Goal: Task Accomplishment & Management: Manage account settings

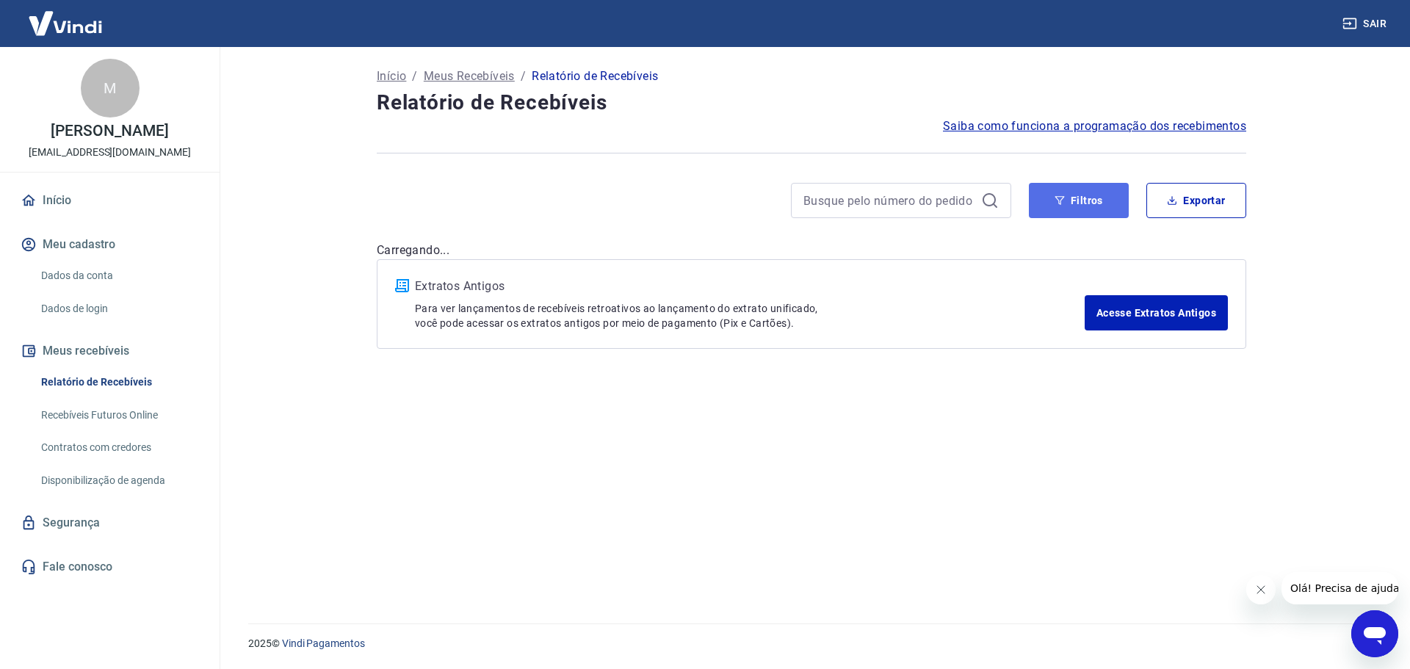
click at [1100, 200] on button "Filtros" at bounding box center [1079, 200] width 100 height 35
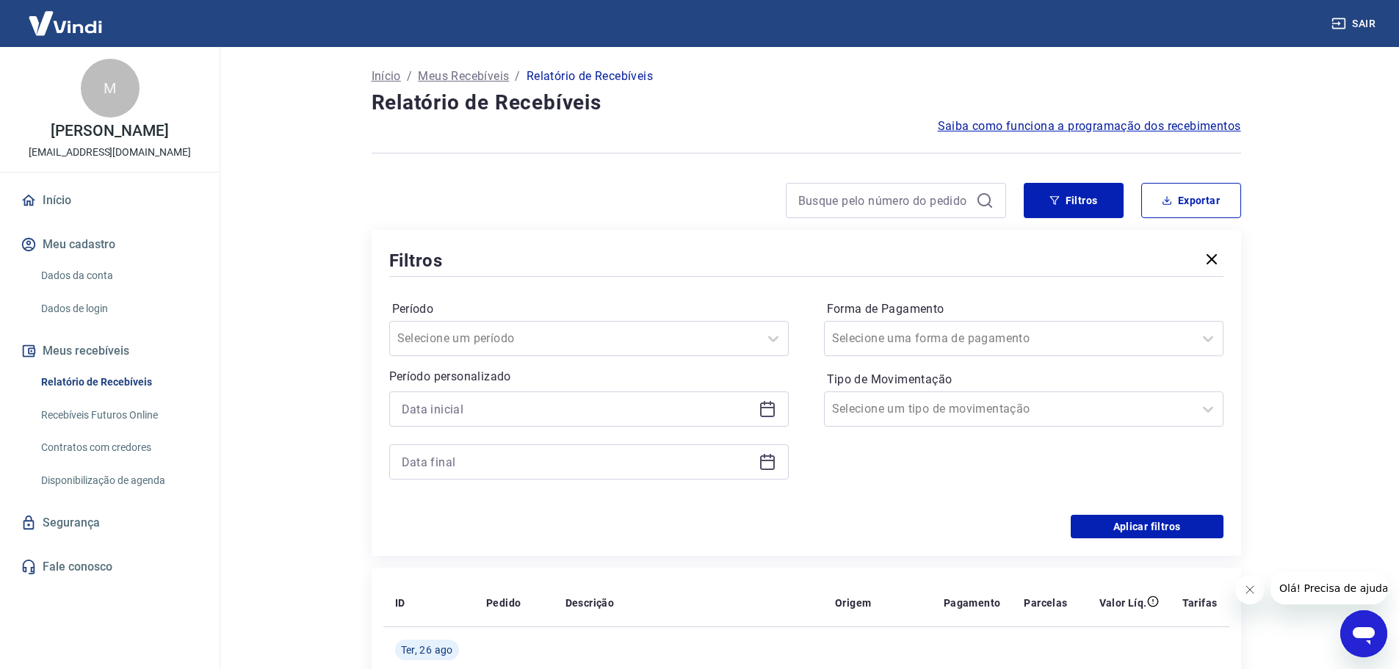
click at [459, 424] on div at bounding box center [589, 408] width 400 height 35
click at [456, 413] on input at bounding box center [577, 409] width 351 height 22
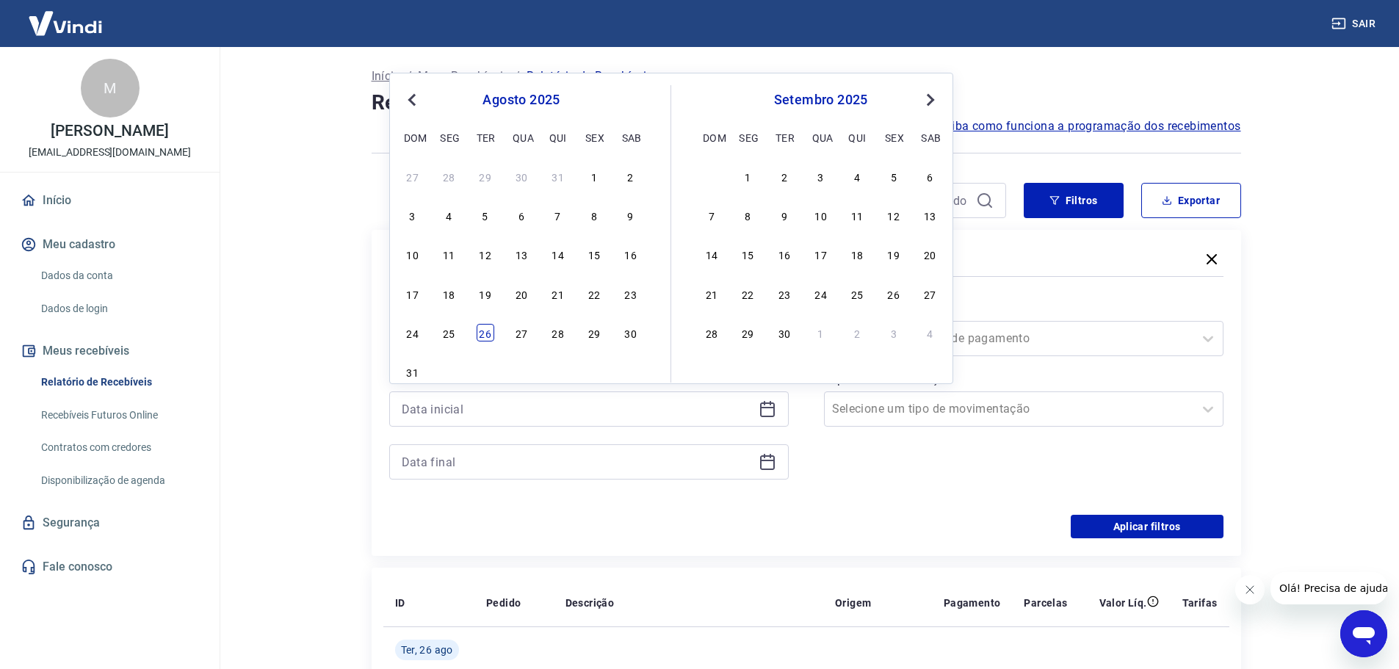
click at [480, 332] on div "26" at bounding box center [486, 333] width 18 height 18
type input "[DATE]"
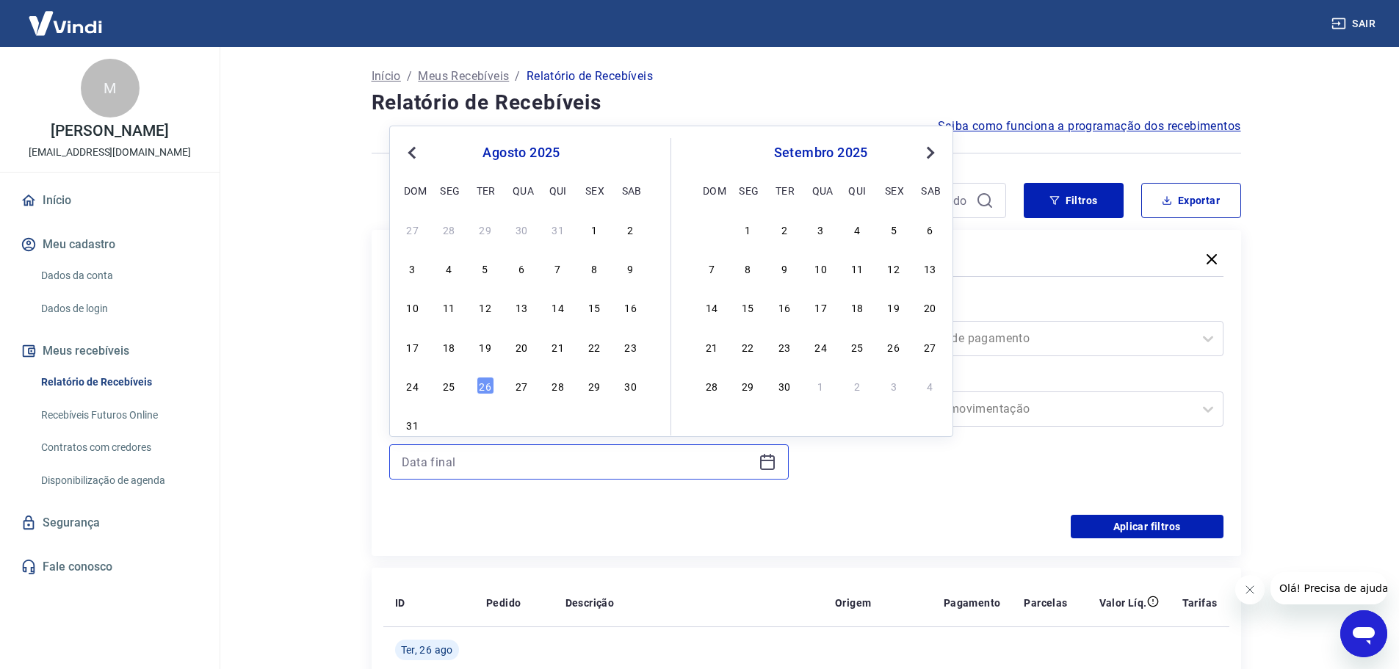
click at [485, 472] on input at bounding box center [577, 462] width 351 height 22
click at [483, 380] on div "26" at bounding box center [486, 386] width 18 height 18
type input "[DATE]"
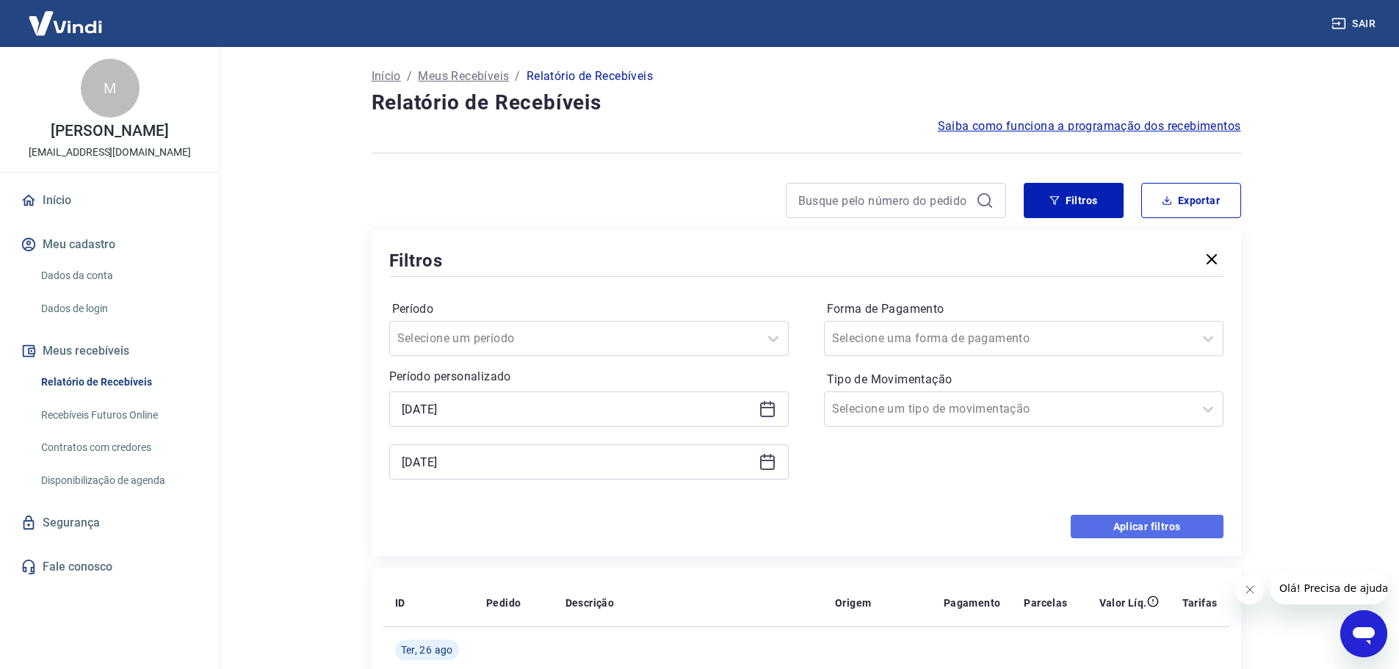
click at [1151, 525] on button "Aplicar filtros" at bounding box center [1147, 527] width 153 height 24
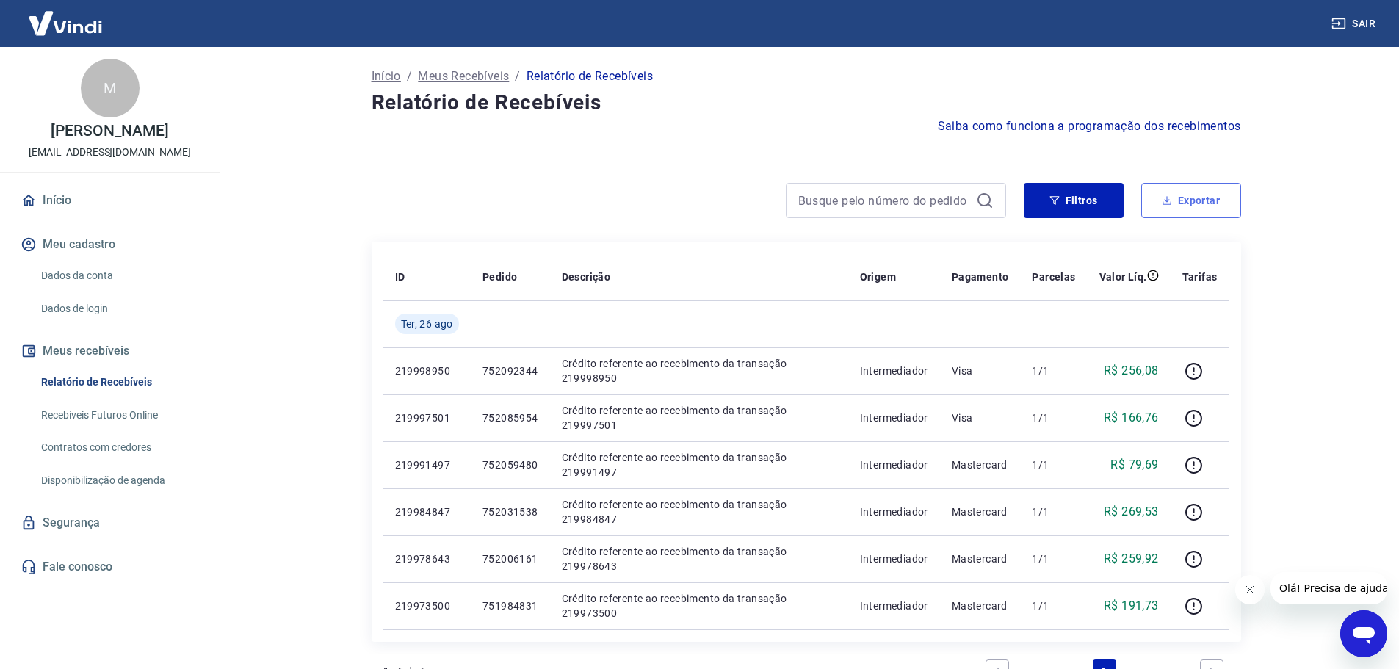
click at [1204, 206] on button "Exportar" at bounding box center [1191, 200] width 100 height 35
type input "[DATE]"
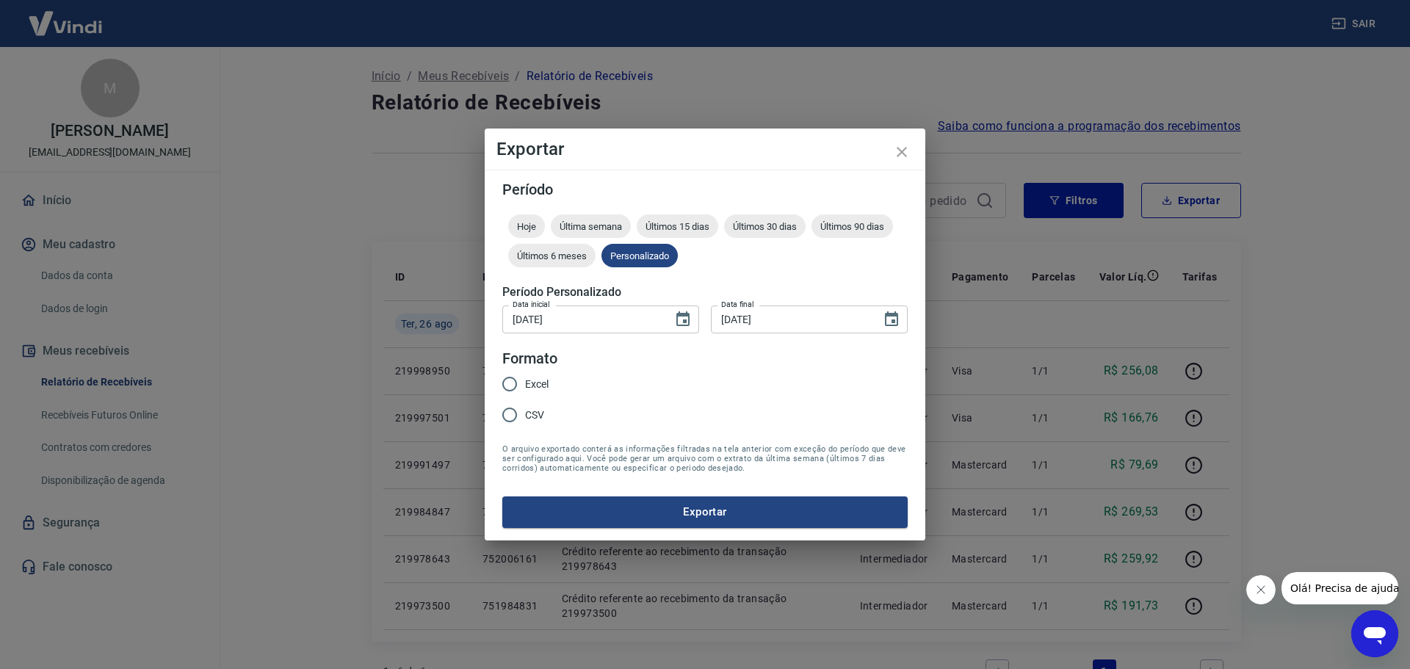
click at [518, 389] on input "Excel" at bounding box center [509, 384] width 31 height 31
radio input "true"
click at [701, 512] on button "Exportar" at bounding box center [704, 511] width 405 height 31
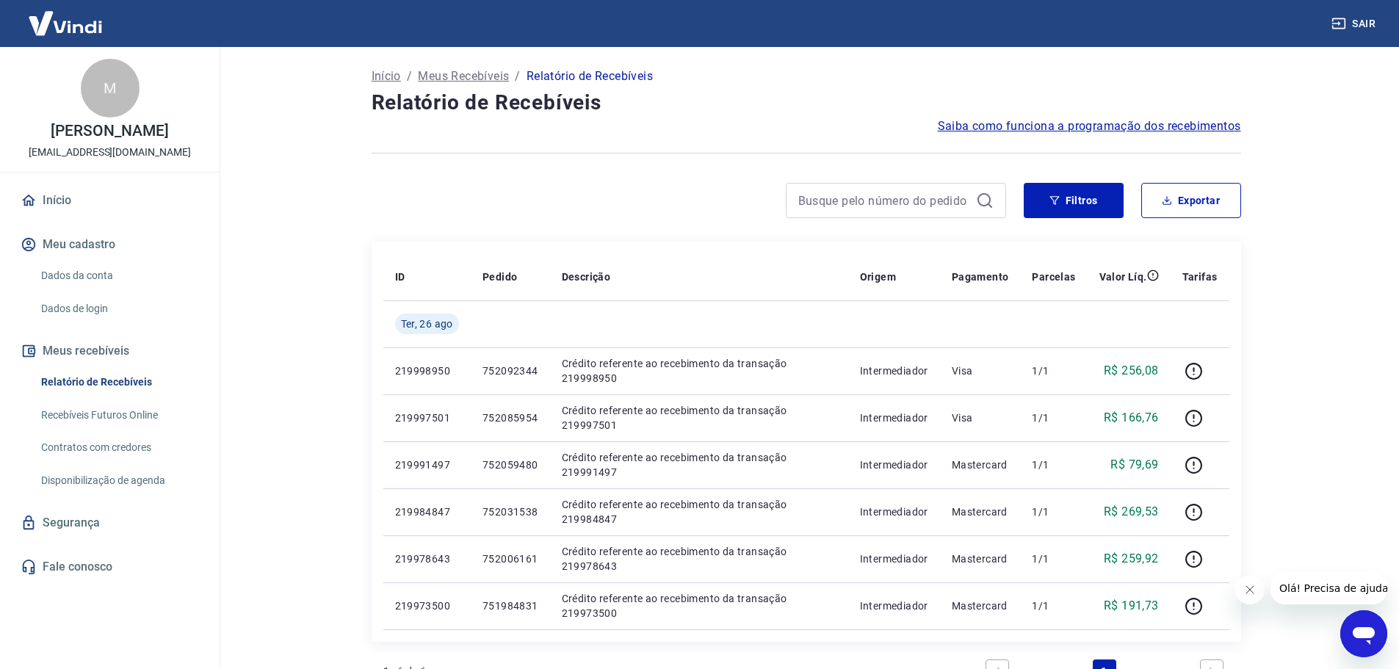
click at [726, 98] on h4 "Relatório de Recebíveis" at bounding box center [807, 102] width 870 height 29
click at [630, 184] on div at bounding box center [689, 200] width 635 height 35
